Goal: Transaction & Acquisition: Purchase product/service

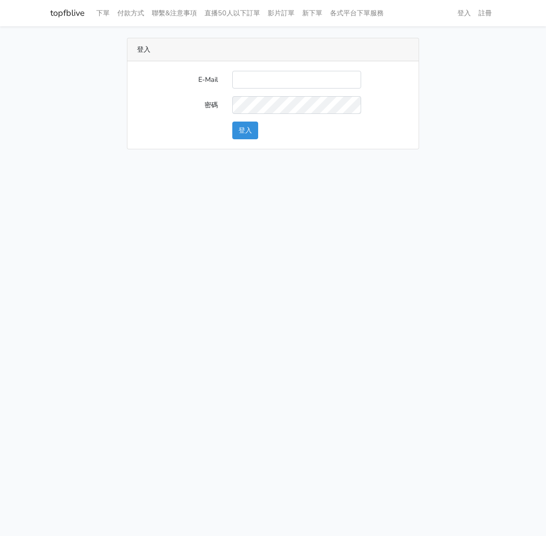
click at [257, 77] on input "E-Mail" at bounding box center [296, 80] width 129 height 18
type input "watin5408@gmail.com"
click at [247, 125] on button "登入" at bounding box center [245, 131] width 26 height 18
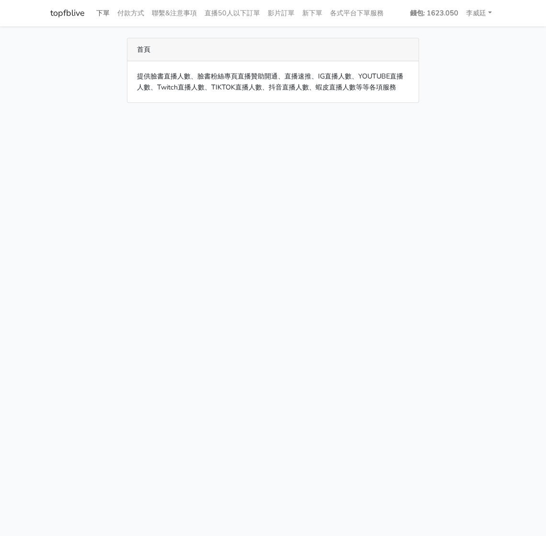
click at [102, 16] on link "下單" at bounding box center [102, 13] width 21 height 19
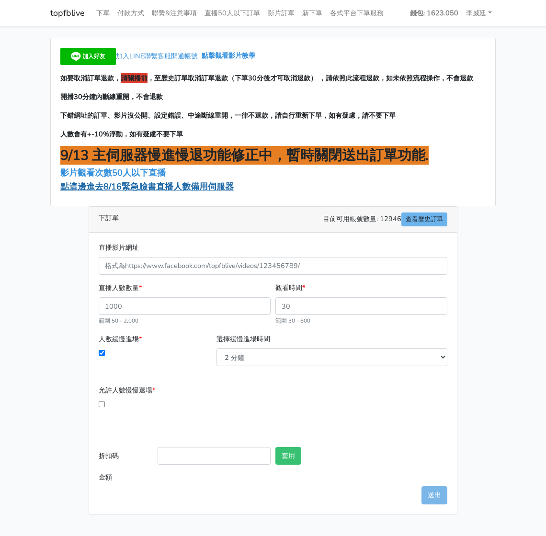
click at [129, 188] on span "點這邊進去8/16緊急臉書直播人數備用伺服器" at bounding box center [146, 186] width 173 height 11
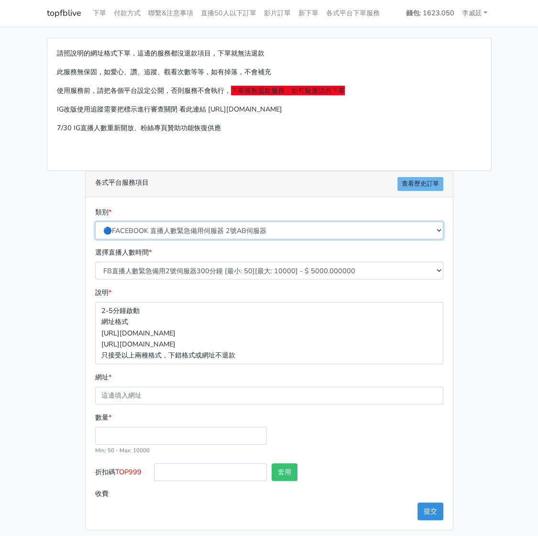
click at [223, 229] on select "🔵FACEBOOK 直播人數緊急備用伺服器 2號AB伺服器 🔵FACEBOOK 網軍專用貼文留言 安全保密 🔵FACEBOOK 直播人數緊急備用伺服器 J1 …" at bounding box center [269, 231] width 348 height 18
select select "3/26熱門平台服務台灣粉絲IG YT FB TIKTOK"
click at [98, 222] on select "🔵FACEBOOK 直播人數緊急備用伺服器 2號AB伺服器 🔵FACEBOOK 網軍專用貼文留言 安全保密 🔵FACEBOOK 直播人數緊急備用伺服器 J1 …" at bounding box center [269, 231] width 348 height 18
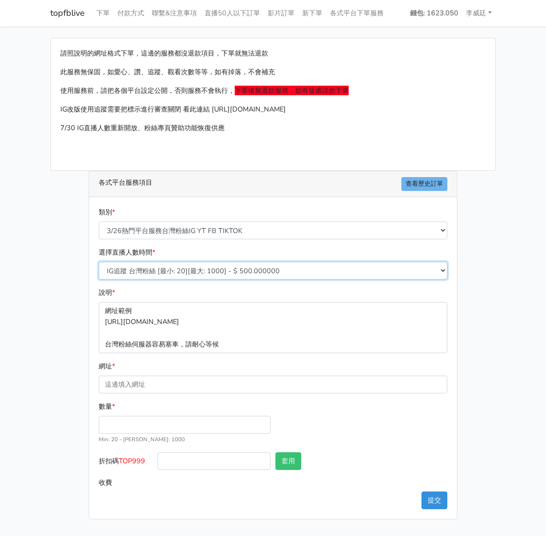
click at [174, 269] on select "IG追蹤 台灣粉絲 [最小: 20][最大: 1000] - $ 500.000000 IG愛心 台灣粉絲 [最小: 20][最大: 1000] - $ 35…" at bounding box center [273, 271] width 348 height 18
select select "669"
click at [99, 262] on select "IG追蹤 台灣粉絲 [最小: 20][最大: 1000] - $ 500.000000 IG愛心 台灣粉絲 [最小: 20][最大: 1000] - $ 35…" at bounding box center [273, 271] width 348 height 18
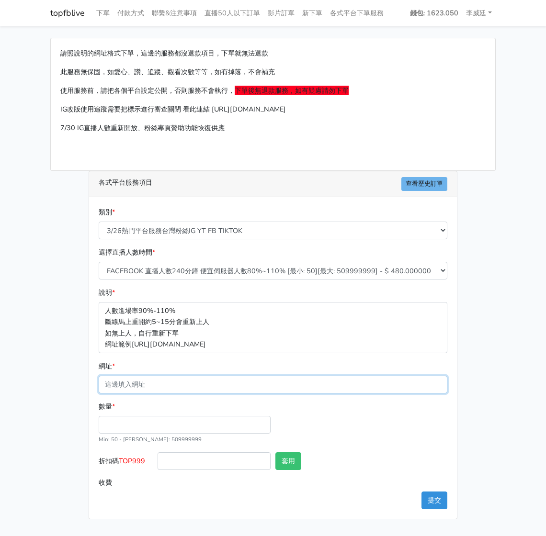
click at [147, 384] on input "網址 *" at bounding box center [273, 385] width 348 height 18
paste input "[URL][DOMAIN_NAME][DOMAIN_NAME]"
type input "[URL][DOMAIN_NAME][DOMAIN_NAME]"
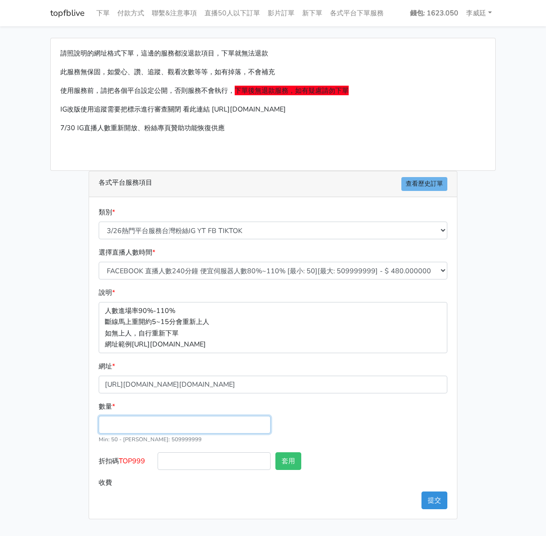
click at [140, 422] on input "數量 *" at bounding box center [185, 425] width 172 height 18
type input "200"
type input "96.000"
drag, startPoint x: 149, startPoint y: 462, endPoint x: 122, endPoint y: 460, distance: 27.3
click at [122, 460] on label "折扣碼 TOP999" at bounding box center [125, 463] width 59 height 22
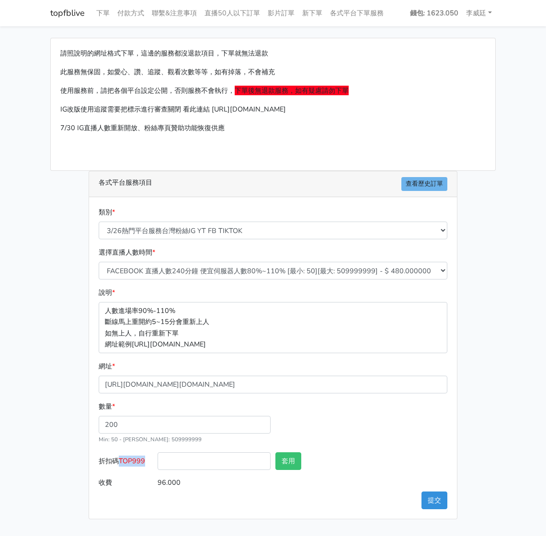
copy span "TOP999"
click at [193, 463] on input "折扣碼 TOP999" at bounding box center [213, 461] width 113 height 18
paste input "TOP999"
type input "TOP999"
click at [291, 458] on button "套用" at bounding box center [288, 461] width 26 height 18
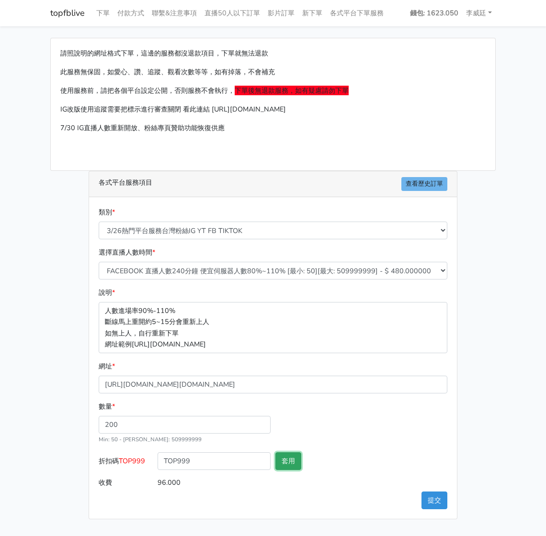
type input "套用失敗"
click at [436, 498] on button "提交" at bounding box center [434, 501] width 26 height 18
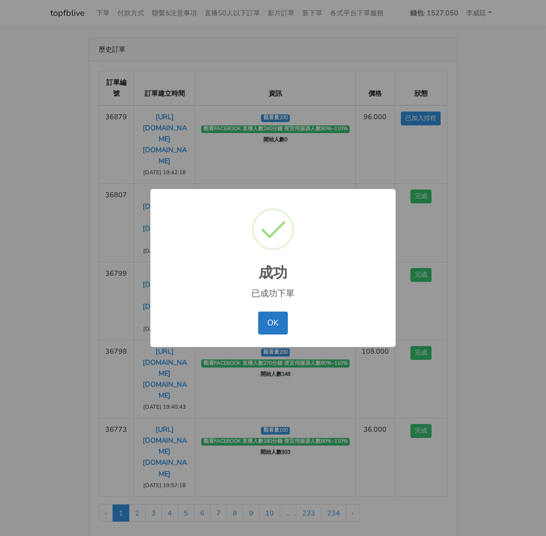
click at [271, 324] on button "OK" at bounding box center [272, 323] width 29 height 23
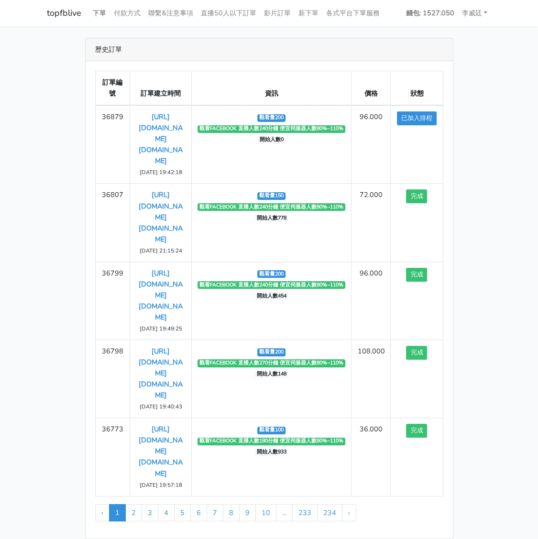
click at [100, 12] on link "下單" at bounding box center [99, 13] width 21 height 19
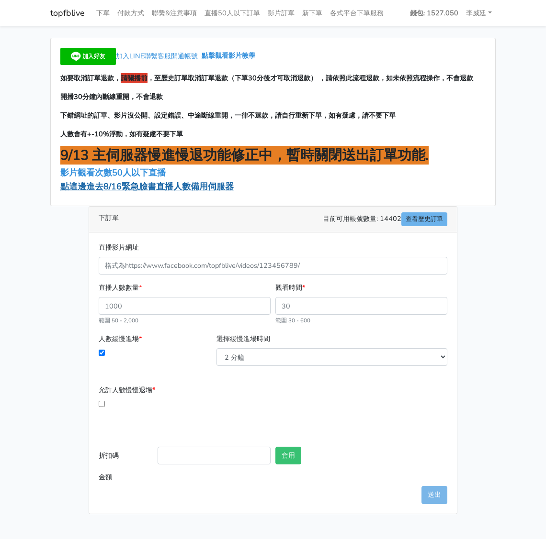
click at [134, 188] on span "點這邊進去8/16緊急臉書直播人數備用伺服器" at bounding box center [146, 186] width 173 height 11
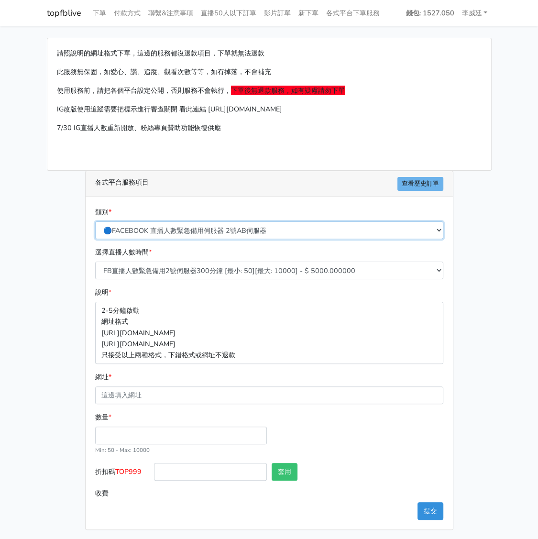
click at [209, 232] on select "🔵FACEBOOK 直播人數緊急備用伺服器 2號AB伺服器 🔵FACEBOOK 網軍專用貼文留言 安全保密 🔵FACEBOOK 直播人數緊急備用伺服器 J1 …" at bounding box center [269, 231] width 348 height 18
select select "3/26熱門平台服務台灣粉絲IG YT FB TIKTOK"
click at [98, 222] on select "🔵FACEBOOK 直播人數緊急備用伺服器 2號AB伺服器 🔵FACEBOOK 網軍專用貼文留言 安全保密 🔵FACEBOOK 直播人數緊急備用伺服器 J1 …" at bounding box center [269, 231] width 348 height 18
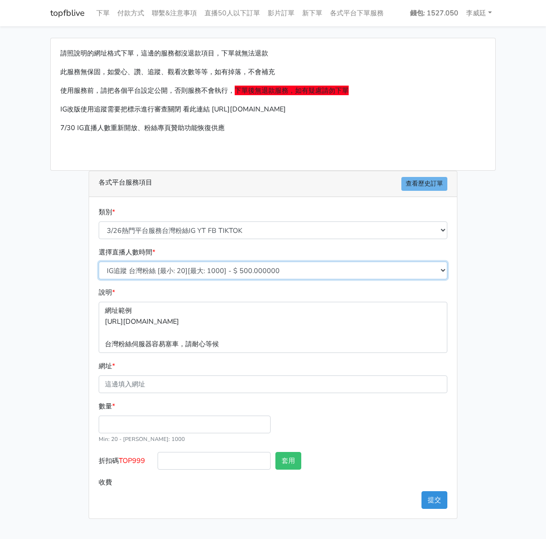
click at [199, 268] on select "IG追蹤 台灣粉絲 [最小: 20][最大: 1000] - $ 500.000000 IG愛心 台灣粉絲 [最小: 20][最大: 1000] - $ 35…" at bounding box center [273, 271] width 348 height 18
select select "669"
click at [99, 262] on select "IG追蹤 台灣粉絲 [最小: 20][最大: 1000] - $ 500.000000 IG愛心 台灣粉絲 [最小: 20][最大: 1000] - $ 35…" at bounding box center [273, 271] width 348 height 18
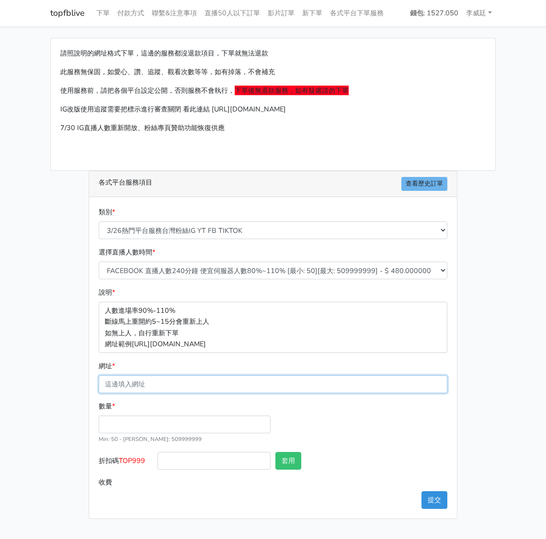
click at [142, 380] on input "網址 *" at bounding box center [273, 385] width 348 height 18
paste input "[URL][DOMAIN_NAME][DOMAIN_NAME]"
type input "[URL][DOMAIN_NAME][DOMAIN_NAME]"
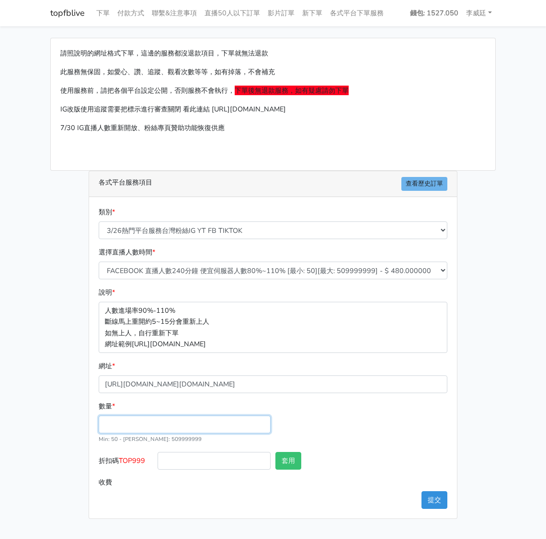
click at [130, 427] on input "數量 *" at bounding box center [185, 425] width 172 height 18
type input "200"
type input "96.000"
drag, startPoint x: 147, startPoint y: 460, endPoint x: 122, endPoint y: 459, distance: 24.9
click at [122, 459] on label "折扣碼 TOP999" at bounding box center [125, 463] width 59 height 22
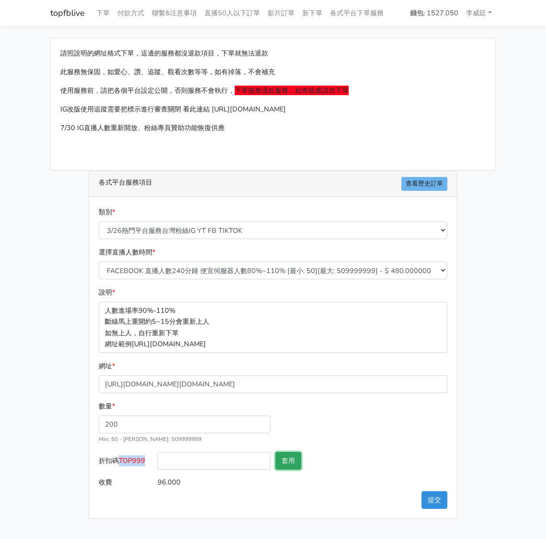
click at [289, 458] on button "套用" at bounding box center [288, 461] width 26 height 18
click at [423, 498] on button "提交" at bounding box center [434, 501] width 26 height 18
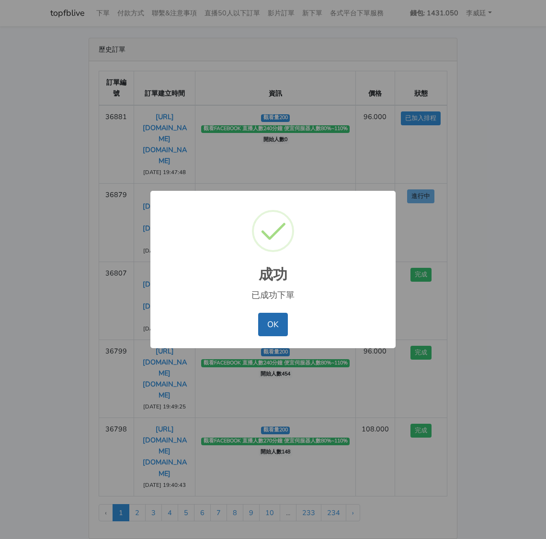
click at [273, 327] on button "OK" at bounding box center [272, 324] width 29 height 23
